Goal: Information Seeking & Learning: Learn about a topic

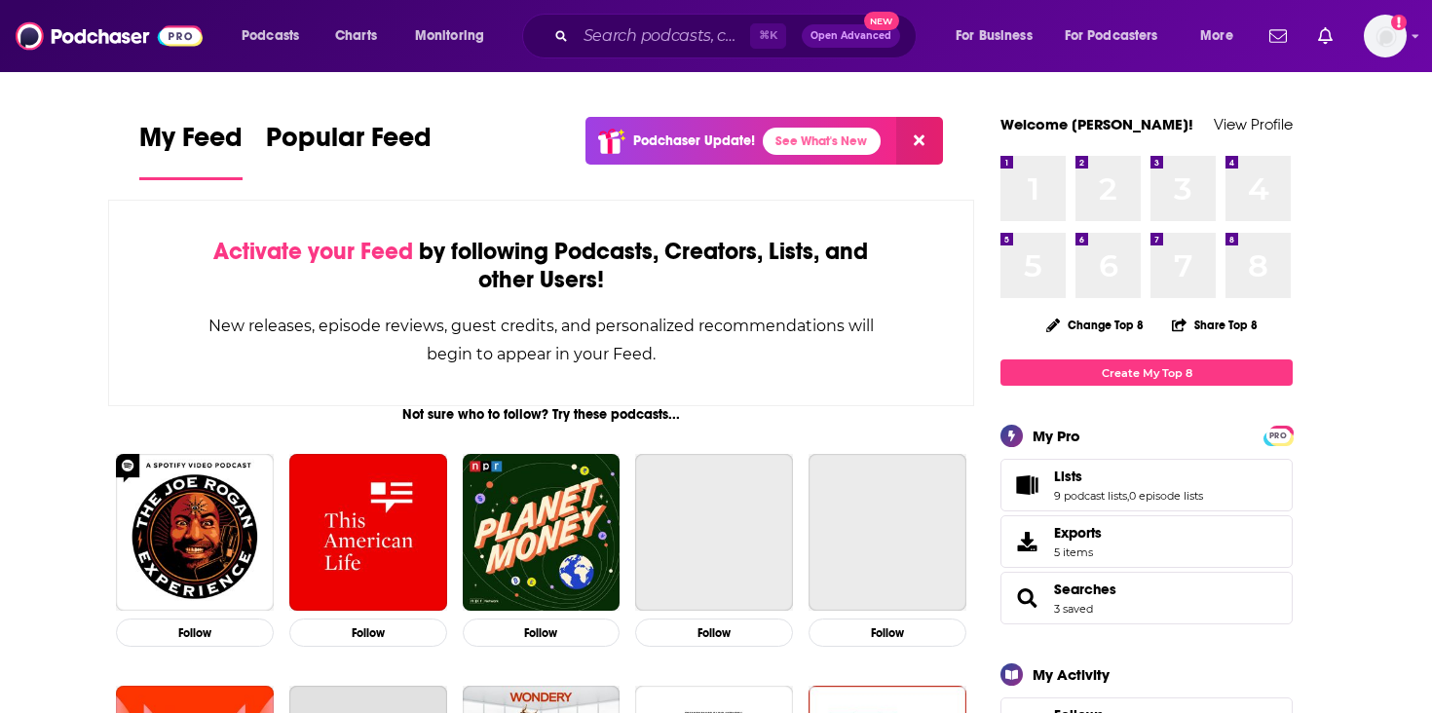
click at [613, 58] on div "Podcasts Charts Monitoring ⌘ K Open Advanced New For Business For Podcasters Mo…" at bounding box center [716, 36] width 1432 height 72
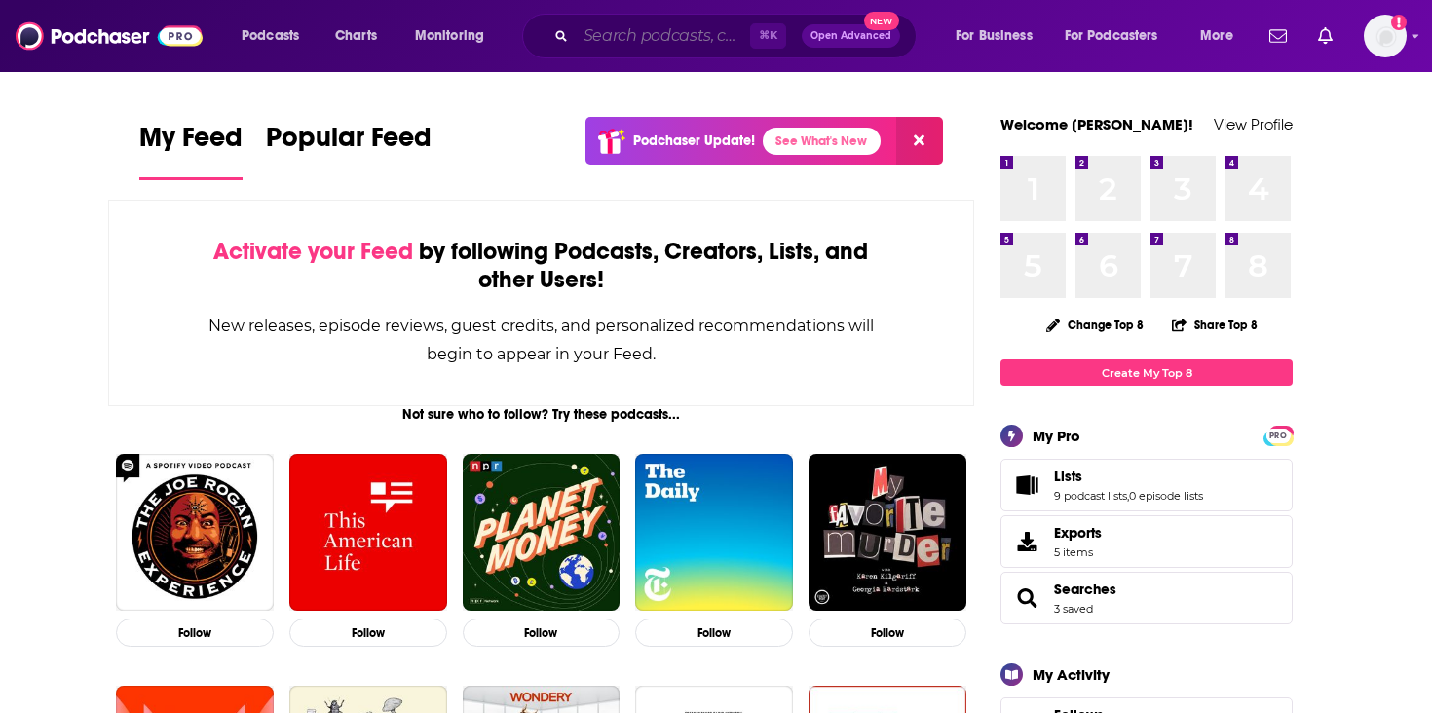
click at [615, 48] on input "Search podcasts, credits, & more..." at bounding box center [663, 35] width 174 height 31
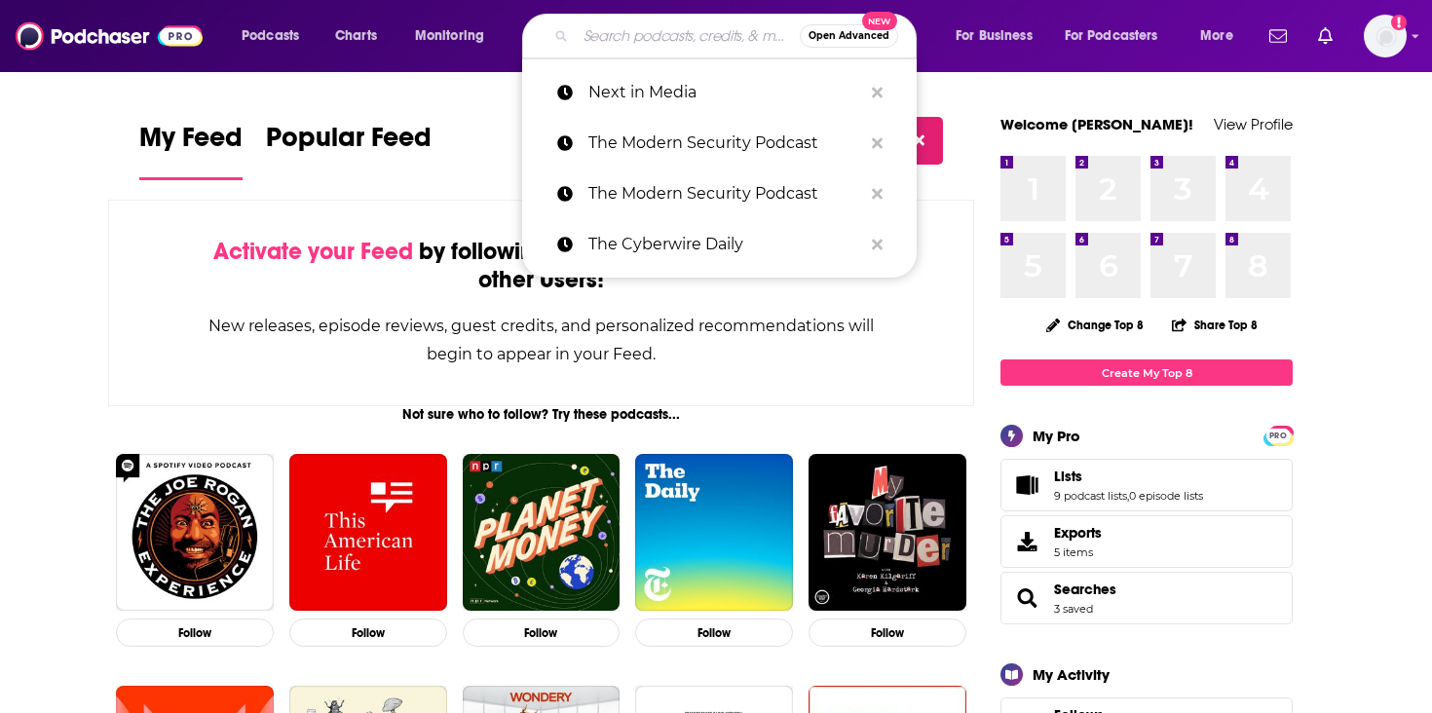
paste input "The Monopoly Report"
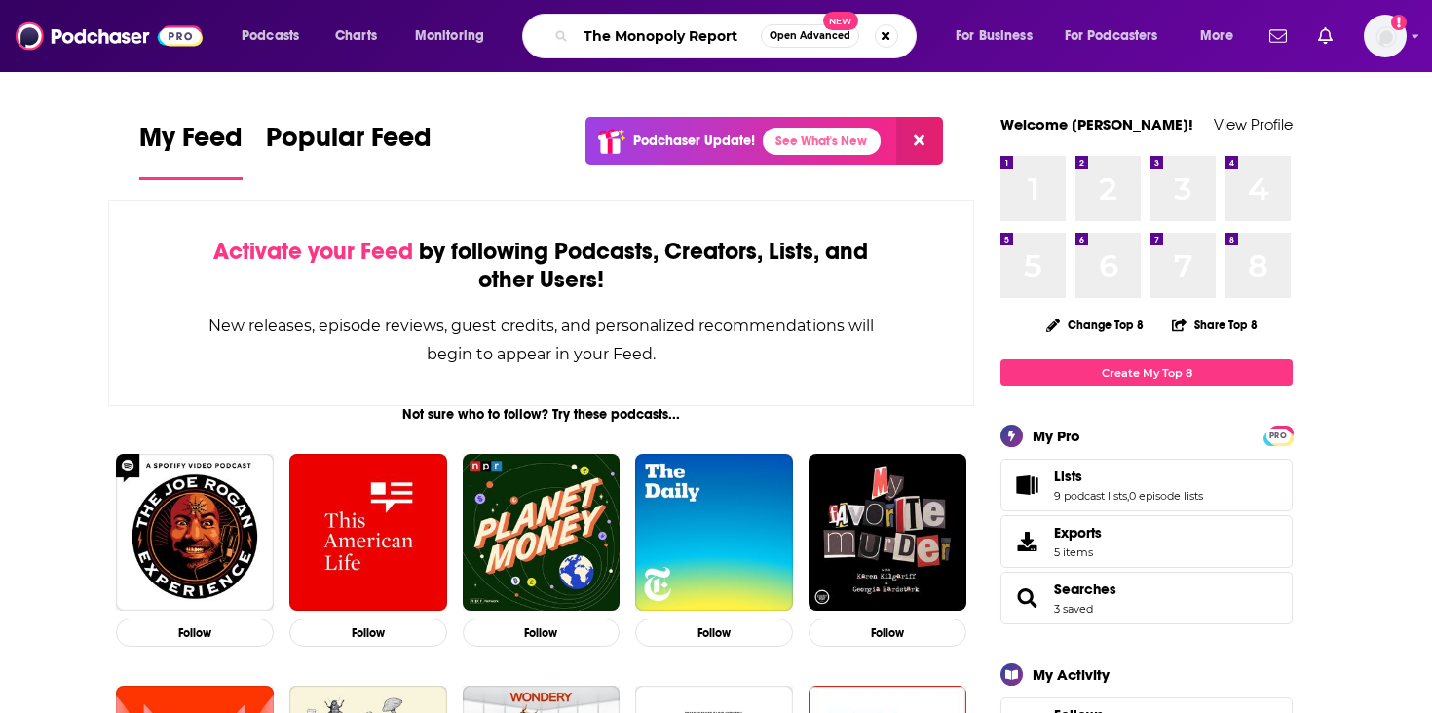
type input "The Monopoly Report"
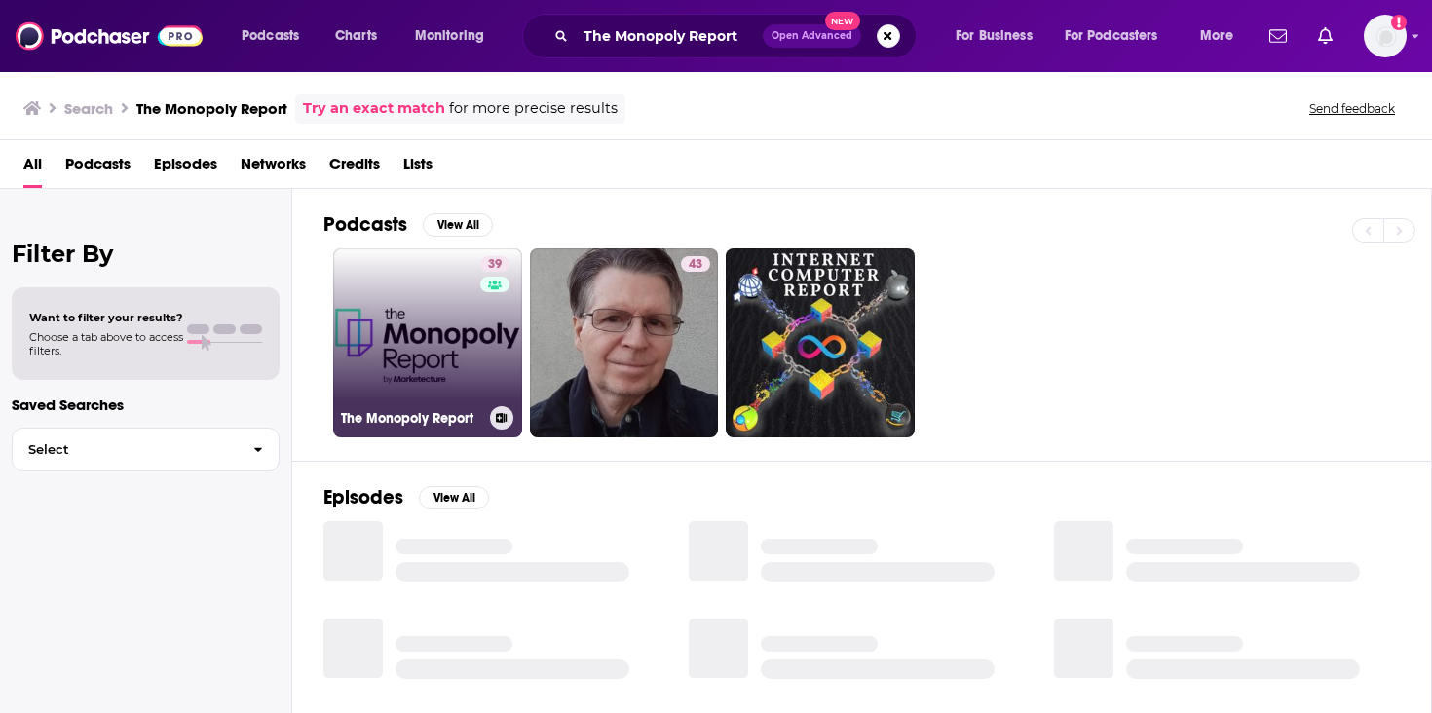
click at [407, 302] on link "39 The Monopoly Report" at bounding box center [427, 342] width 189 height 189
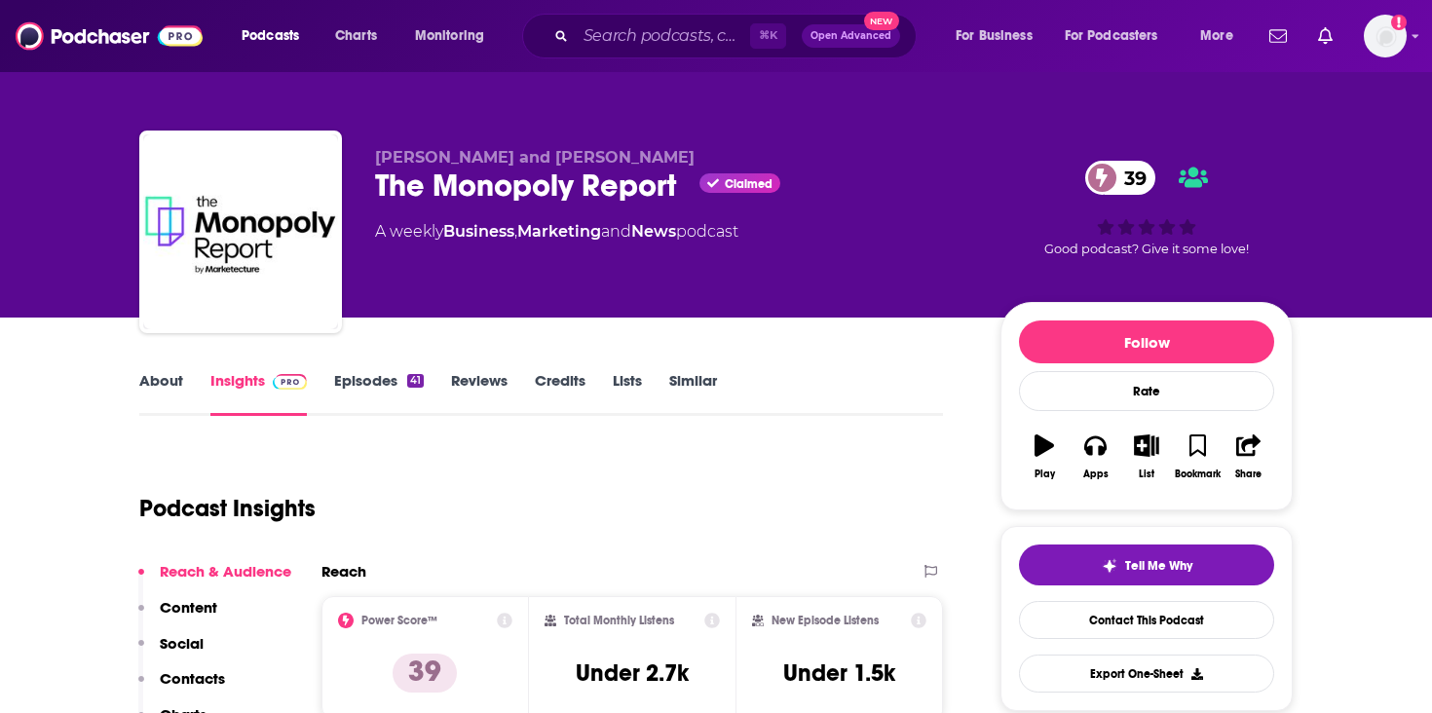
scroll to position [399, 0]
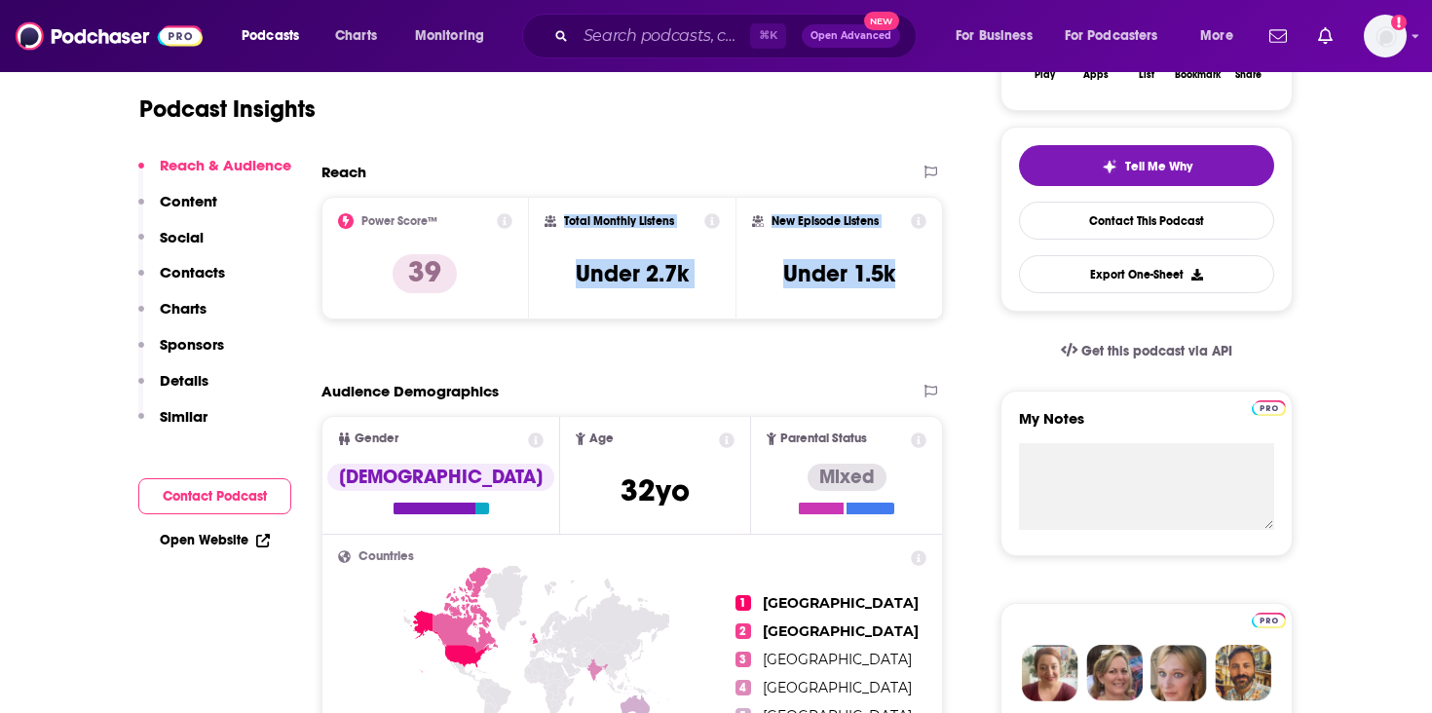
drag, startPoint x: 897, startPoint y: 277, endPoint x: 556, endPoint y: 211, distance: 347.1
click at [556, 211] on div "Power Score™ 39 Total Monthly Listens Under 2.7k New Episode Listens Under 1.5k" at bounding box center [631, 258] width 621 height 123
copy div "Total Monthly Listens Under 2.7k New Episode Listens Under 1.5k"
